Goal: Transaction & Acquisition: Purchase product/service

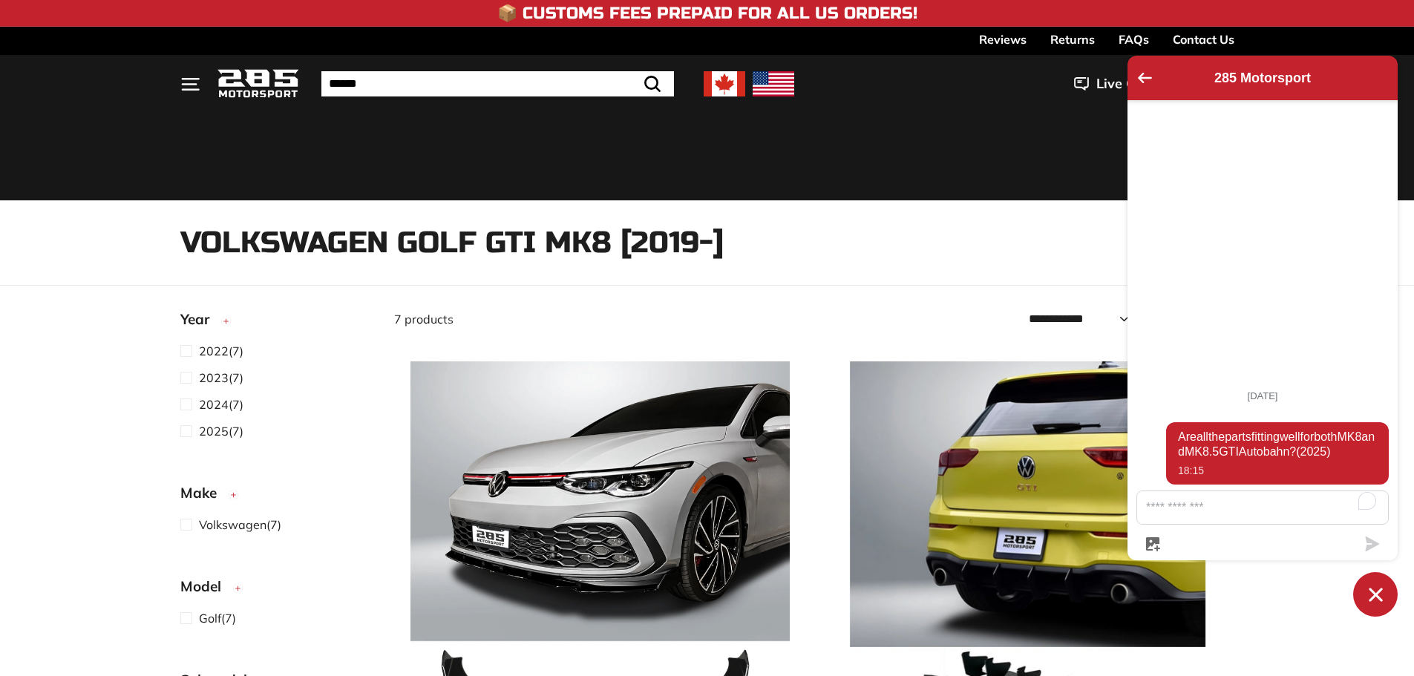
select select "**********"
